Goal: Information Seeking & Learning: Learn about a topic

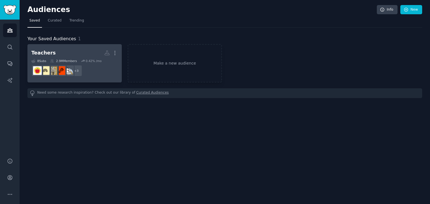
click at [66, 50] on h2 "Teachers More" at bounding box center [74, 53] width 87 height 10
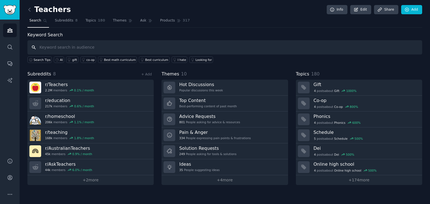
click at [66, 50] on input "text" at bounding box center [224, 47] width 395 height 14
type input "AI"
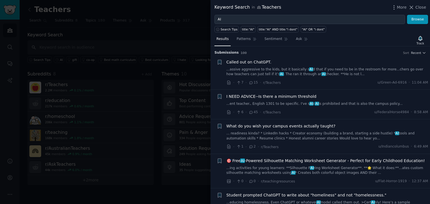
click at [0, 163] on div at bounding box center [215, 102] width 430 height 204
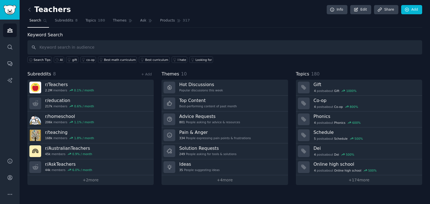
click at [249, 17] on nav "Search Subreddits 8 Topics 180 Themes Ask Products 317" at bounding box center [224, 21] width 395 height 11
click at [81, 49] on input "text" at bounding box center [224, 47] width 395 height 14
type input "AI"
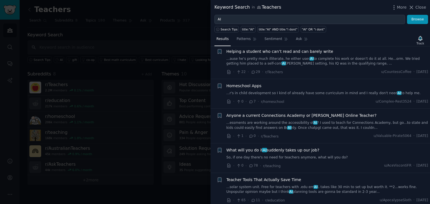
scroll to position [179, 0]
